Goal: Task Accomplishment & Management: Use online tool/utility

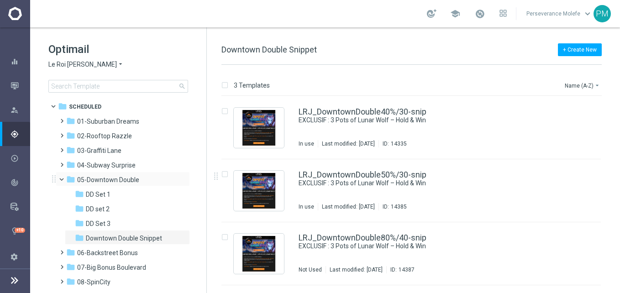
click at [64, 179] on span at bounding box center [66, 177] width 4 height 4
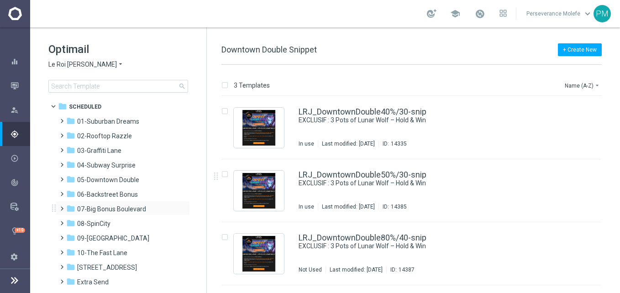
click at [110, 204] on div "folder 07-[GEOGRAPHIC_DATA] more_vert" at bounding box center [123, 208] width 134 height 15
click at [117, 196] on span "06-Backstreet Bonus" at bounding box center [107, 194] width 61 height 8
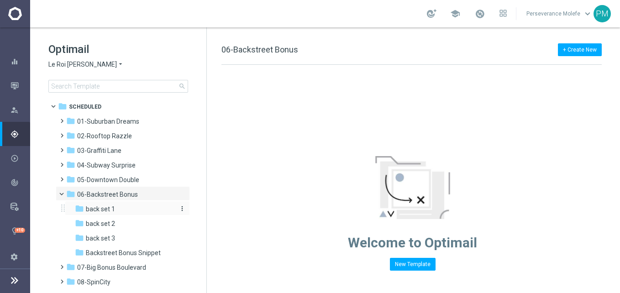
click at [126, 208] on div "folder back set 1" at bounding box center [123, 209] width 97 height 11
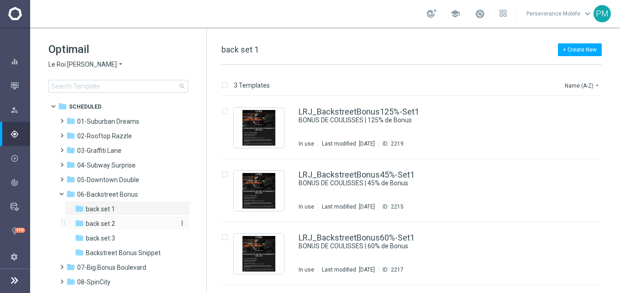
click at [131, 221] on div "folder back set 2" at bounding box center [123, 224] width 97 height 11
click at [132, 236] on div "folder back set 3" at bounding box center [123, 238] width 97 height 11
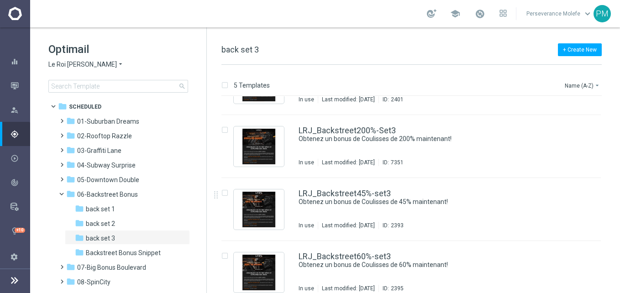
scroll to position [118, 0]
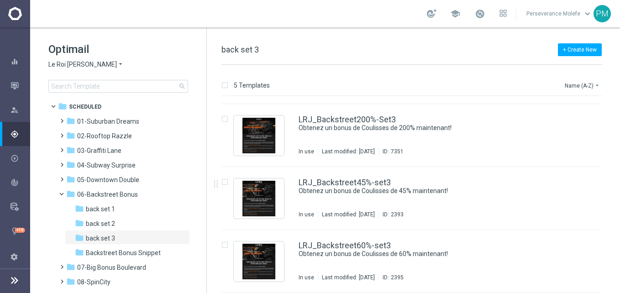
click at [84, 65] on span "Le Roi [PERSON_NAME]" at bounding box center [82, 64] width 68 height 9
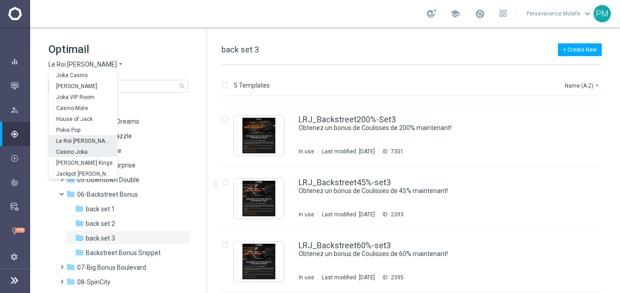
click at [89, 151] on div "Casino Joka" at bounding box center [83, 151] width 68 height 11
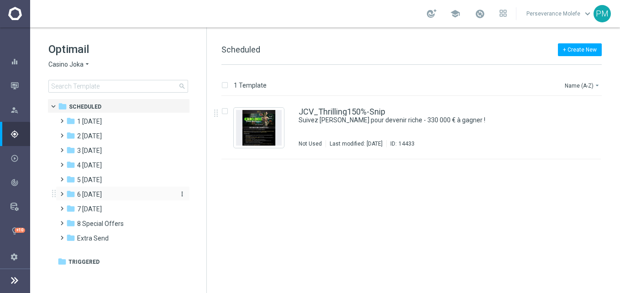
click at [99, 196] on span "6 [DATE]" at bounding box center [89, 194] width 25 height 8
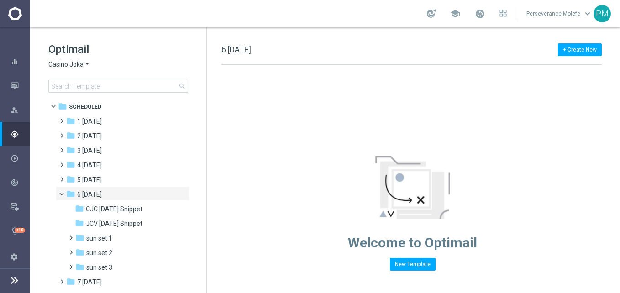
click at [404, 58] on div "+ Create New 6 [DATE]" at bounding box center [411, 54] width 380 height 21
click at [66, 62] on span "Casino Joka" at bounding box center [65, 64] width 35 height 9
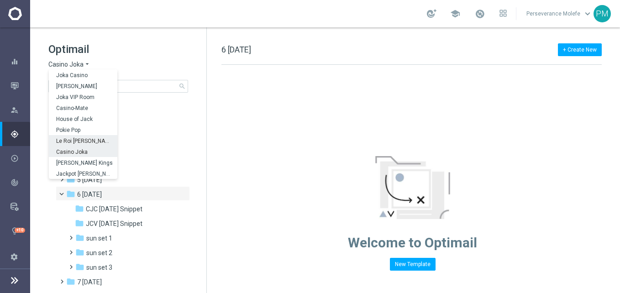
click at [0, 0] on span "Le Roi [PERSON_NAME]" at bounding box center [0, 0] width 0 height 0
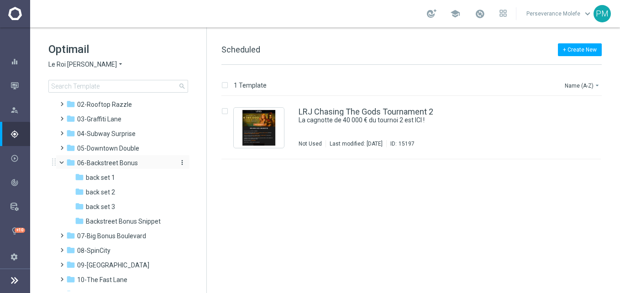
scroll to position [46, 0]
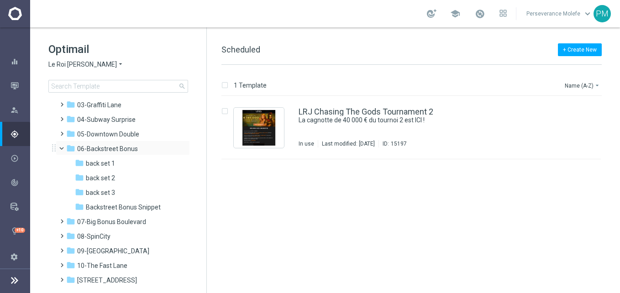
click at [64, 148] on span at bounding box center [66, 146] width 4 height 4
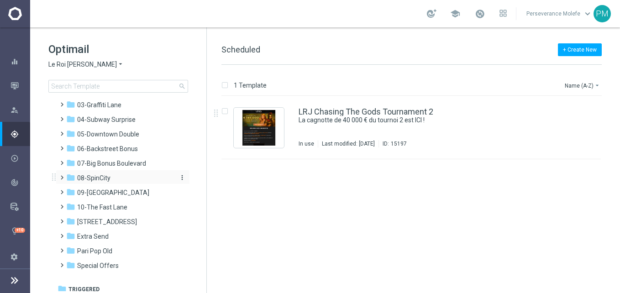
click at [113, 173] on div "folder 08-SpinCity" at bounding box center [118, 178] width 105 height 11
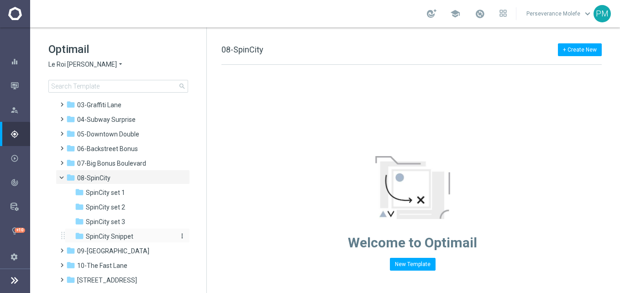
click at [110, 234] on span "SpinCity Snippet" at bounding box center [109, 236] width 47 height 8
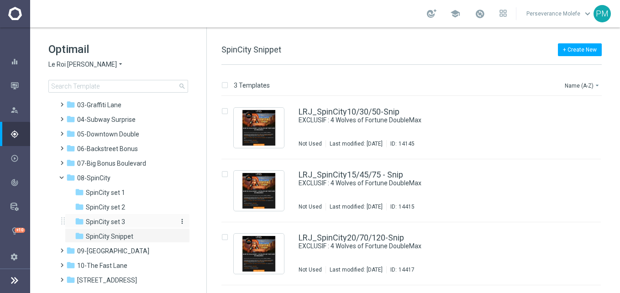
click at [130, 219] on div "folder SpinCity set 3" at bounding box center [123, 222] width 97 height 11
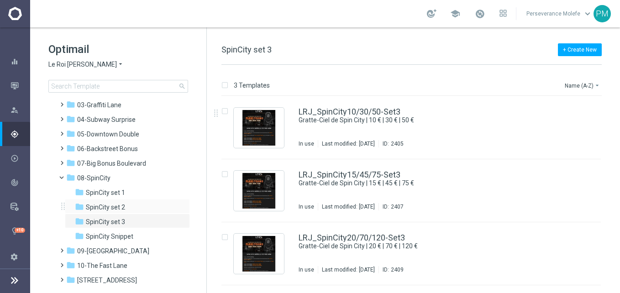
click at [107, 200] on div "folder SpinCity set 2 more_vert" at bounding box center [127, 206] width 125 height 15
click at [125, 203] on div "folder SpinCity set 2" at bounding box center [123, 207] width 97 height 11
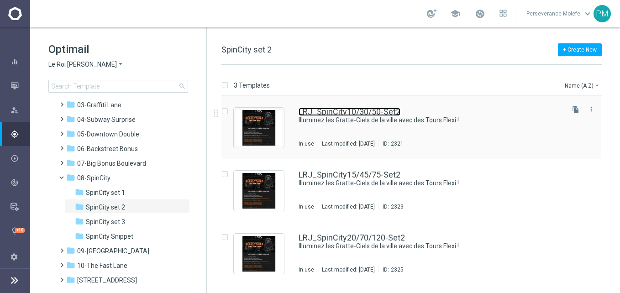
click at [324, 113] on link "LRJ_SpinCity10/30/50-Set2" at bounding box center [350, 112] width 102 height 8
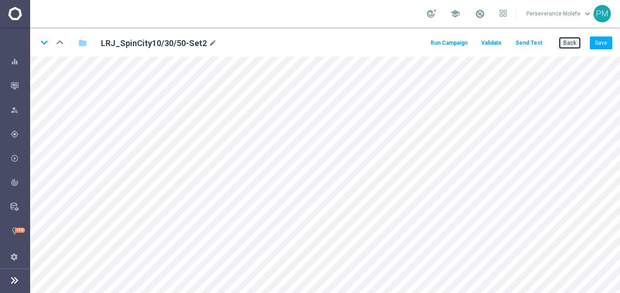
click at [574, 43] on button "Back" at bounding box center [569, 43] width 23 height 13
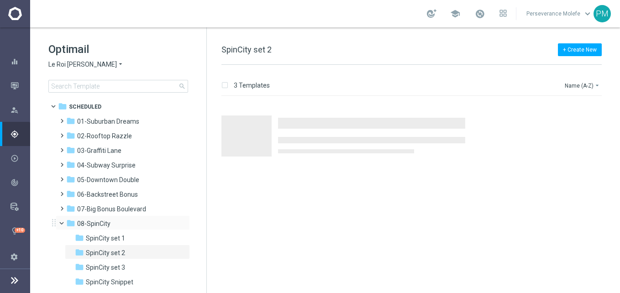
click at [64, 223] on span at bounding box center [66, 221] width 4 height 4
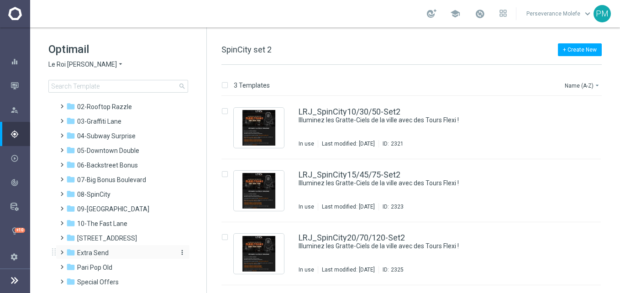
scroll to position [50, 0]
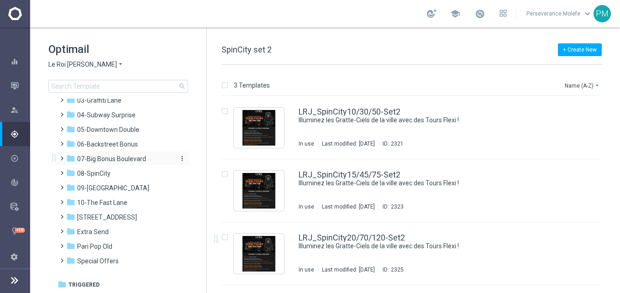
click at [143, 157] on span "07-Big Bonus Boulevard" at bounding box center [111, 159] width 69 height 8
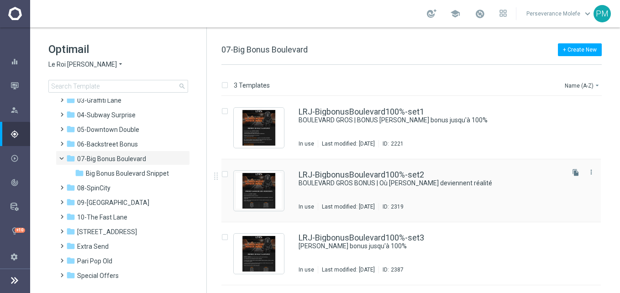
click at [374, 170] on div "LRJ-BigbonusBoulevard100%-set2 BOULEVARD GROS BONUS | Où [PERSON_NAME] devienne…" at bounding box center [410, 190] width 379 height 63
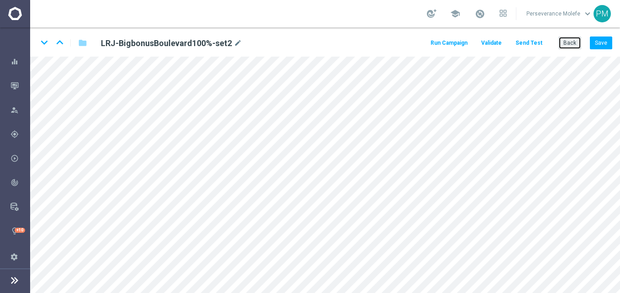
click at [563, 46] on button "Back" at bounding box center [569, 43] width 23 height 13
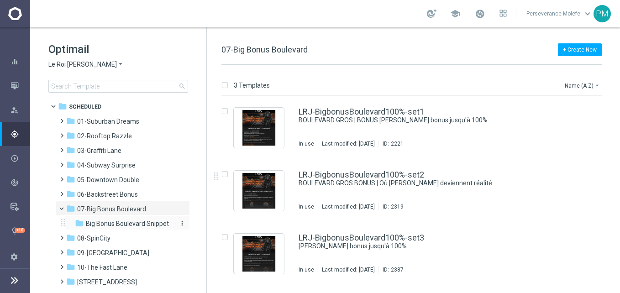
click at [129, 220] on span "Big Bonus Boulevard Snippet" at bounding box center [127, 224] width 83 height 8
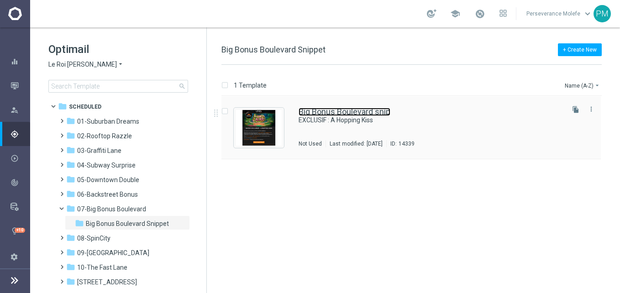
click at [336, 112] on link "Big Bonus Boulevard snip" at bounding box center [345, 112] width 92 height 8
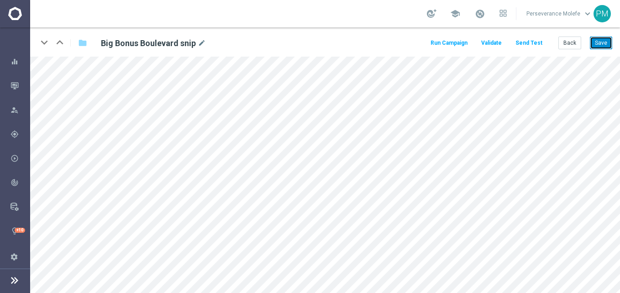
click at [603, 49] on button "Save" at bounding box center [601, 43] width 22 height 13
click at [610, 41] on button "Save" at bounding box center [601, 43] width 22 height 13
click at [499, 46] on span "Validate" at bounding box center [491, 43] width 21 height 6
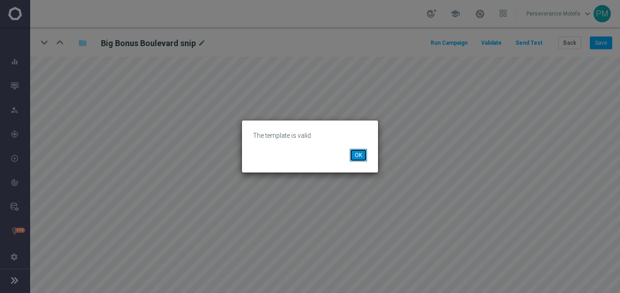
click at [356, 153] on button "OK" at bounding box center [358, 155] width 17 height 13
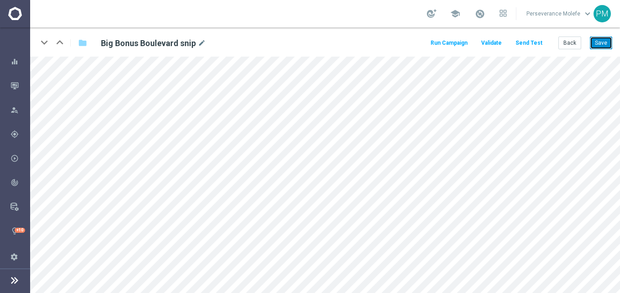
click at [599, 38] on button "Save" at bounding box center [601, 43] width 22 height 13
